Goal: Information Seeking & Learning: Check status

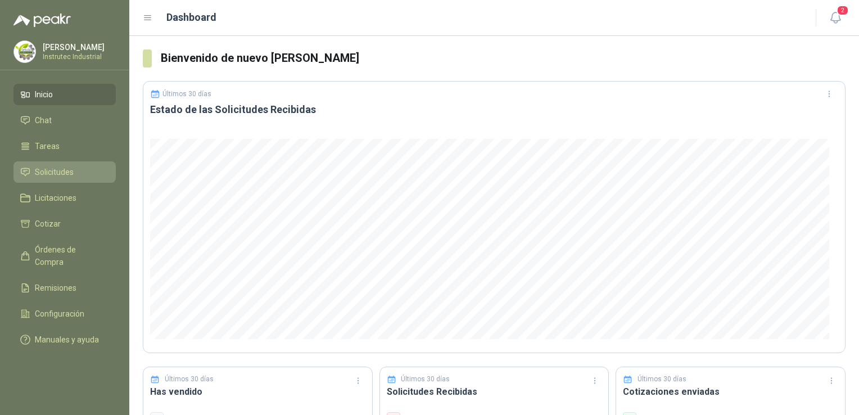
click at [73, 174] on li "Solicitudes" at bounding box center [64, 172] width 89 height 12
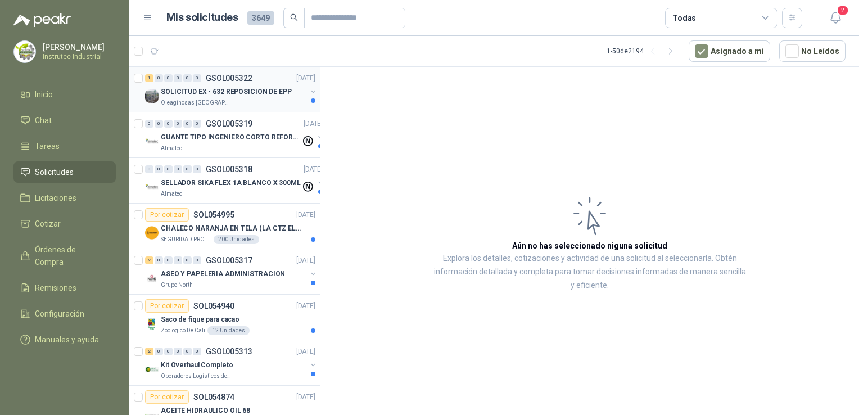
click at [248, 99] on div "Oleaginosas [GEOGRAPHIC_DATA][PERSON_NAME]" at bounding box center [234, 102] width 146 height 9
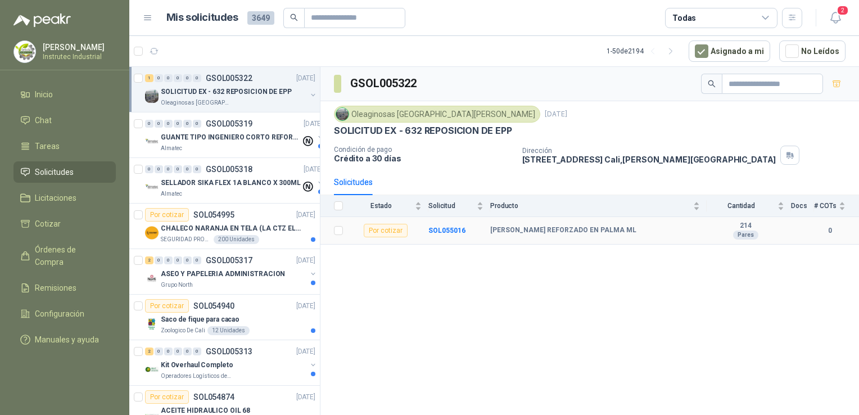
click at [653, 230] on div "[PERSON_NAME] REFORZADO EN PALMA ML" at bounding box center [595, 230] width 210 height 9
click at [508, 226] on b "[PERSON_NAME] REFORZADO EN PALMA ML" at bounding box center [563, 230] width 146 height 9
click at [653, 228] on div "[PERSON_NAME] REFORZADO EN PALMA ML" at bounding box center [595, 230] width 210 height 9
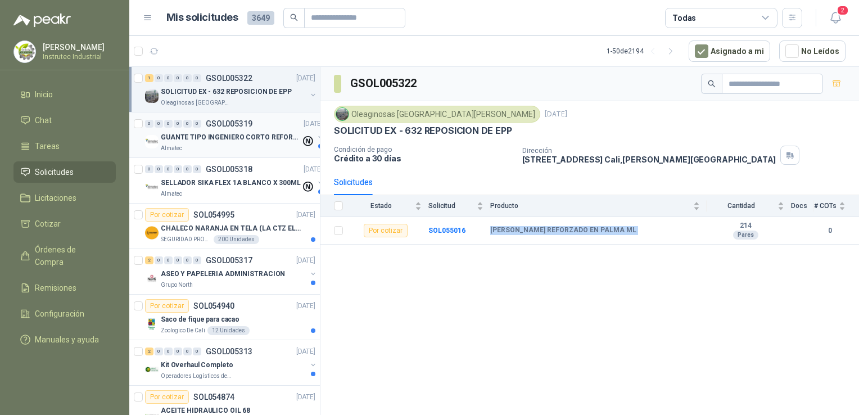
click at [261, 151] on div "Almatec" at bounding box center [231, 148] width 140 height 9
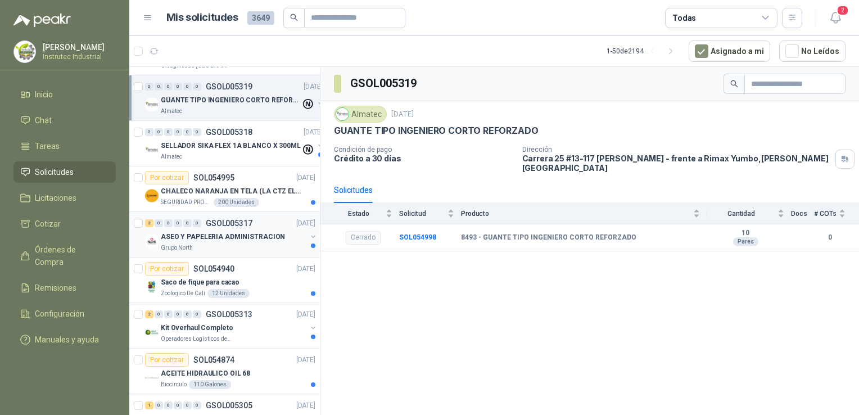
scroll to position [56, 0]
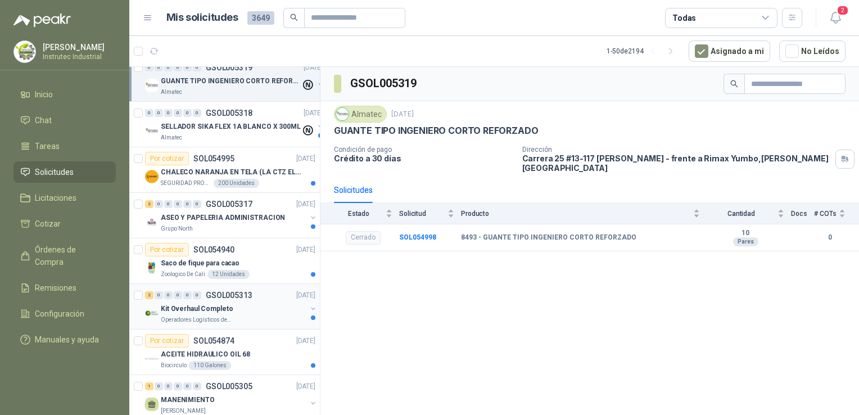
click at [239, 303] on div "Kit Overhaul Completo" at bounding box center [234, 308] width 146 height 13
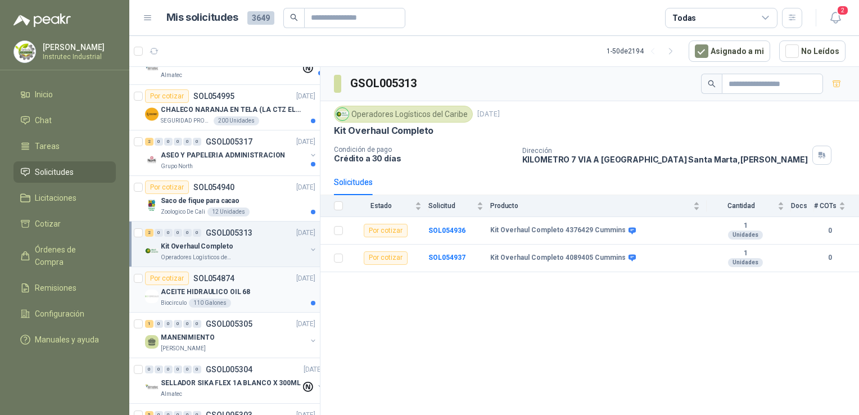
scroll to position [169, 0]
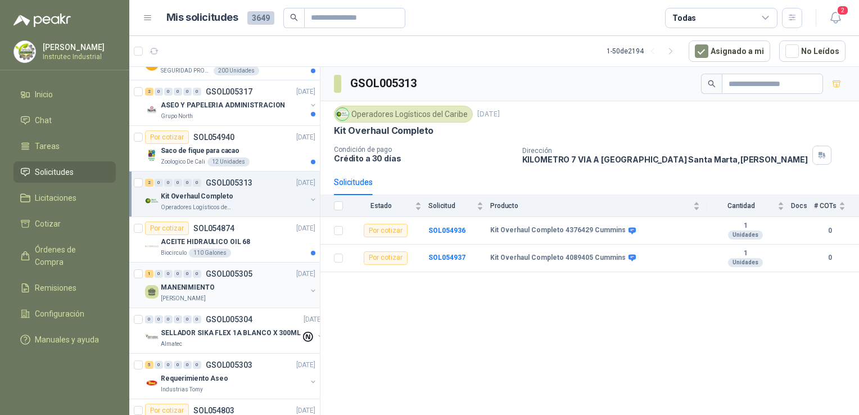
click at [250, 292] on div "MANENIMIENTO" at bounding box center [234, 286] width 146 height 13
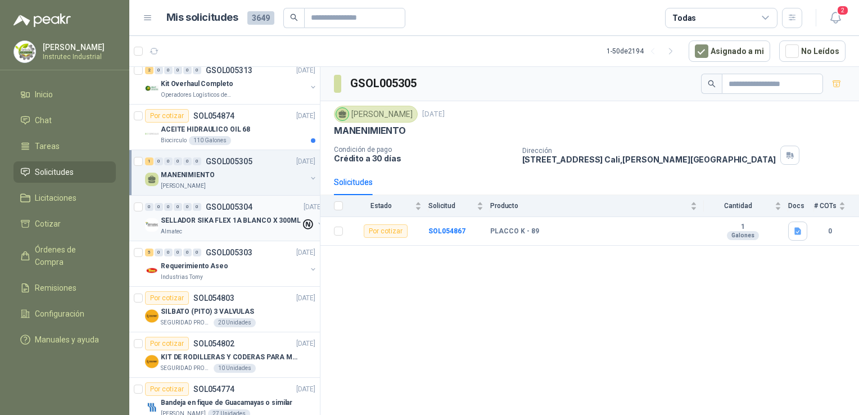
scroll to position [450, 0]
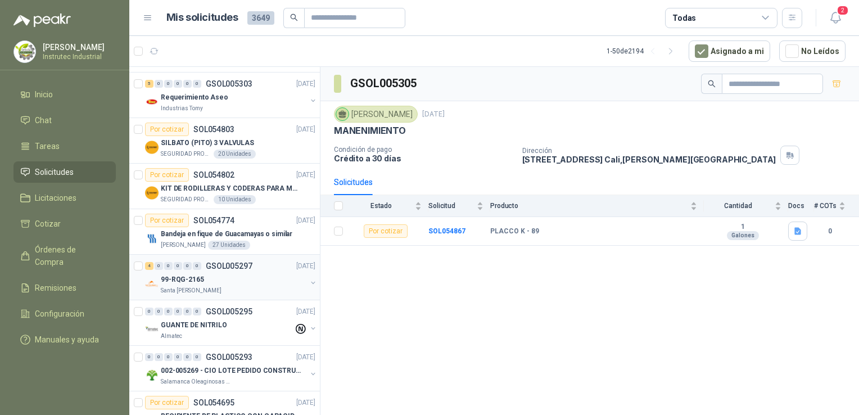
click at [246, 291] on div "Santa [PERSON_NAME]" at bounding box center [234, 290] width 146 height 9
